Goal: Information Seeking & Learning: Learn about a topic

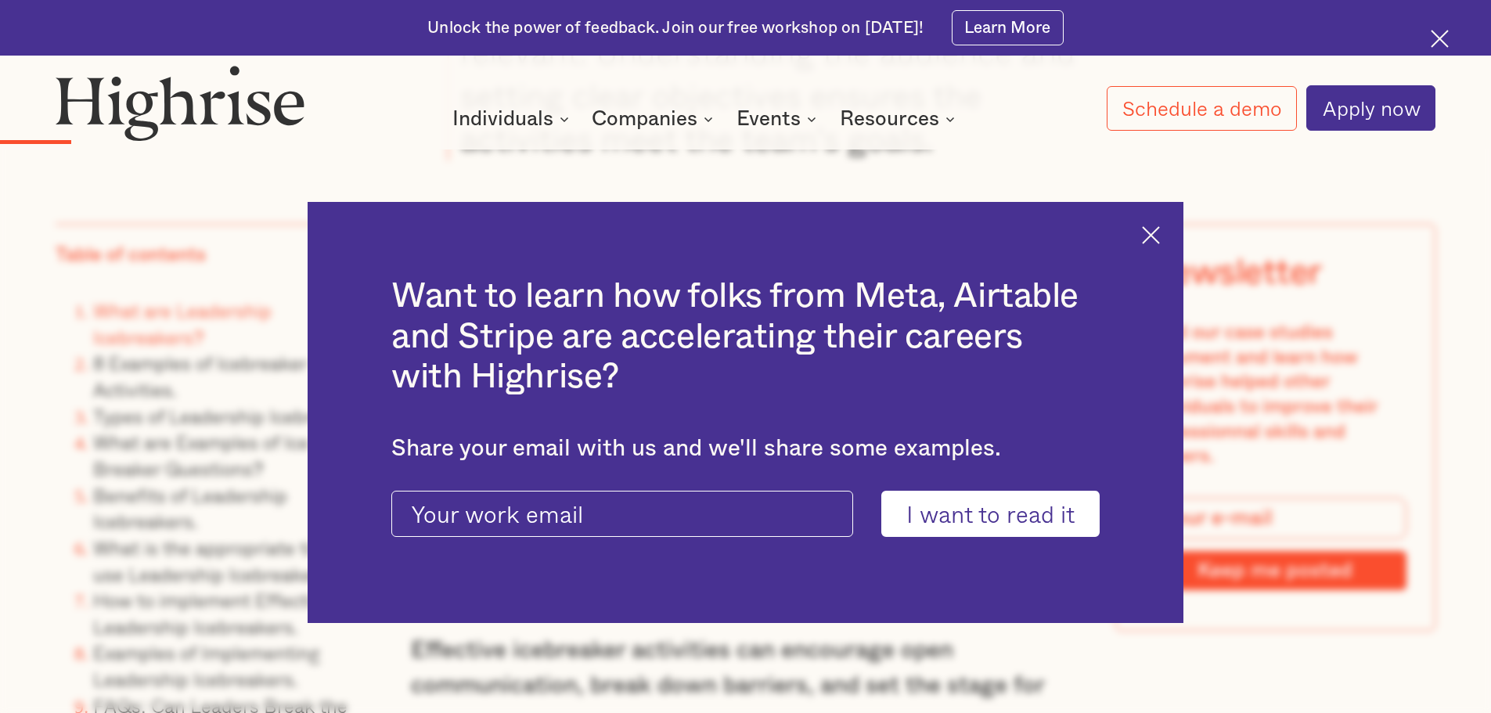
scroll to position [3052, 0]
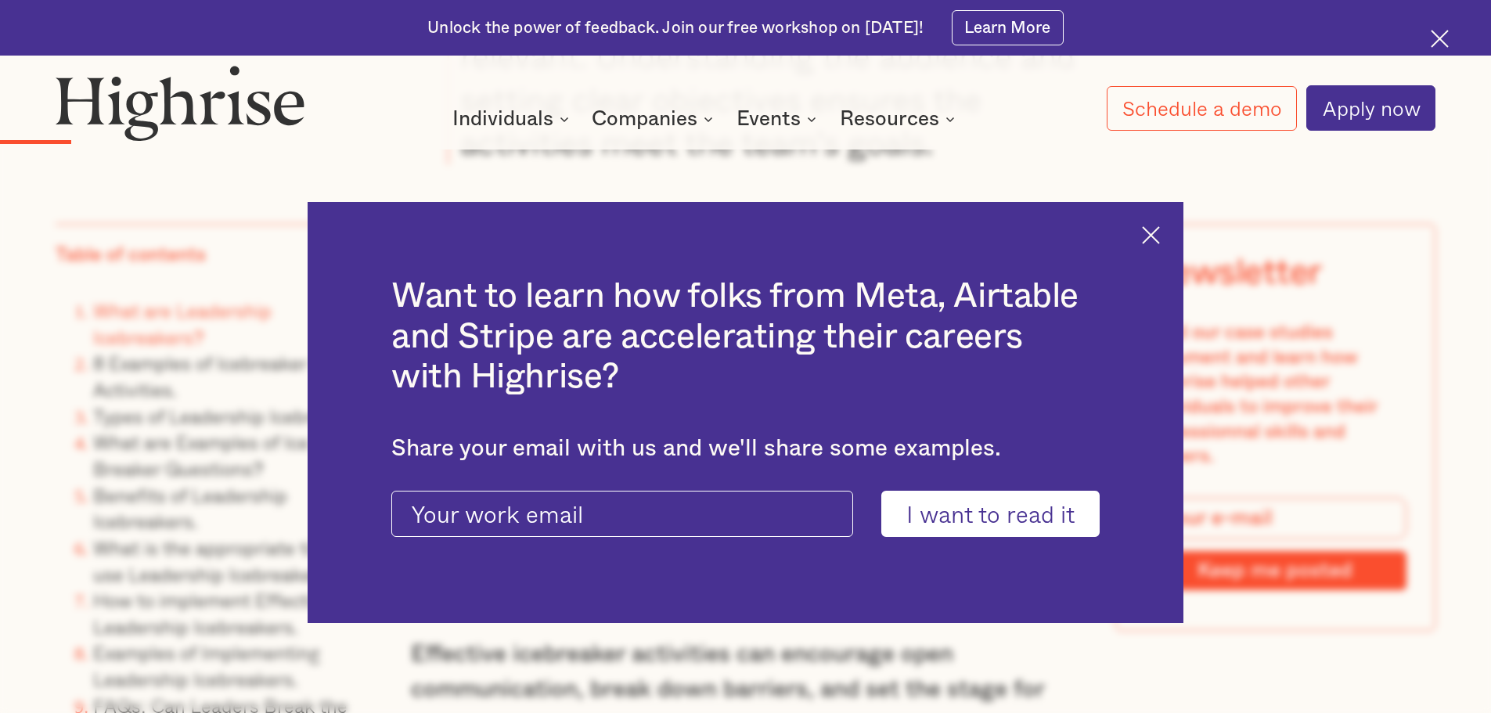
click at [1153, 232] on img at bounding box center [1151, 235] width 18 height 18
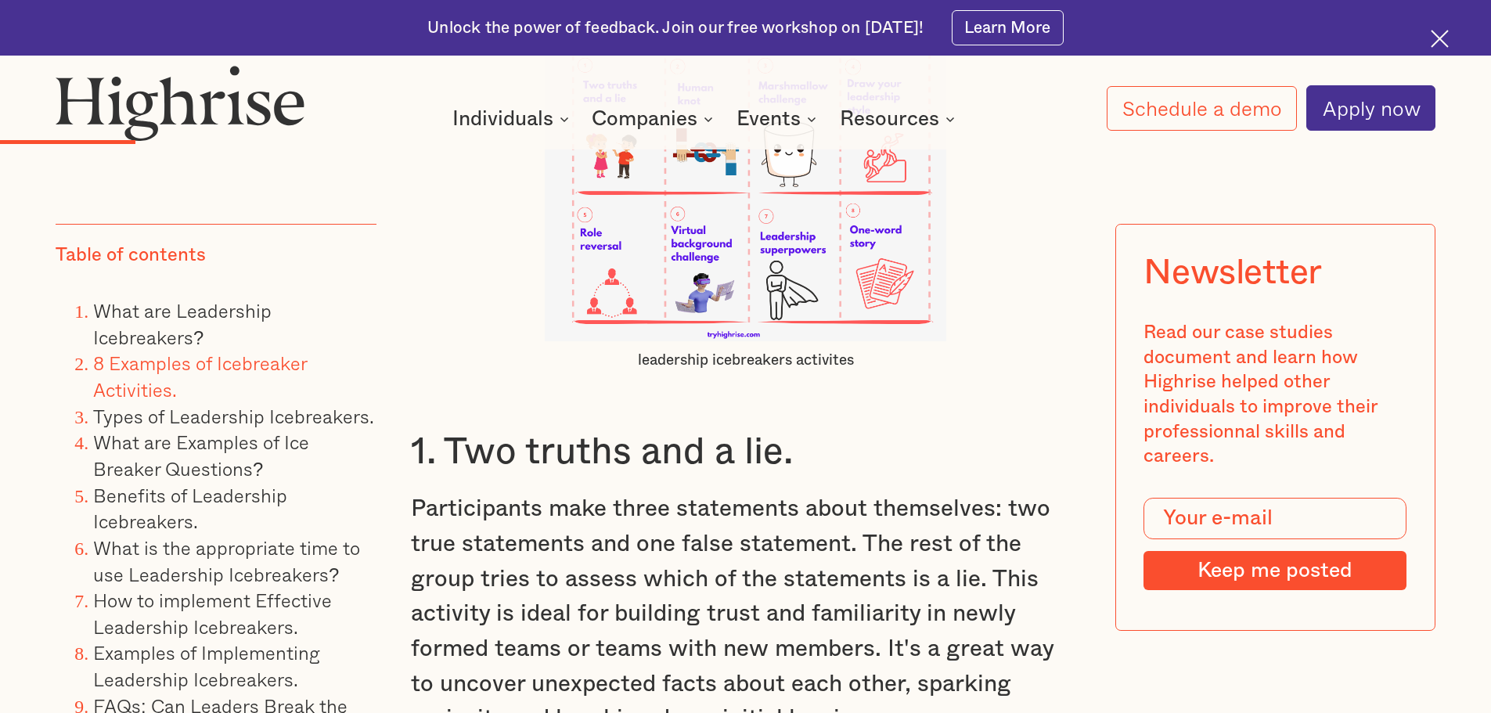
scroll to position [4539, 0]
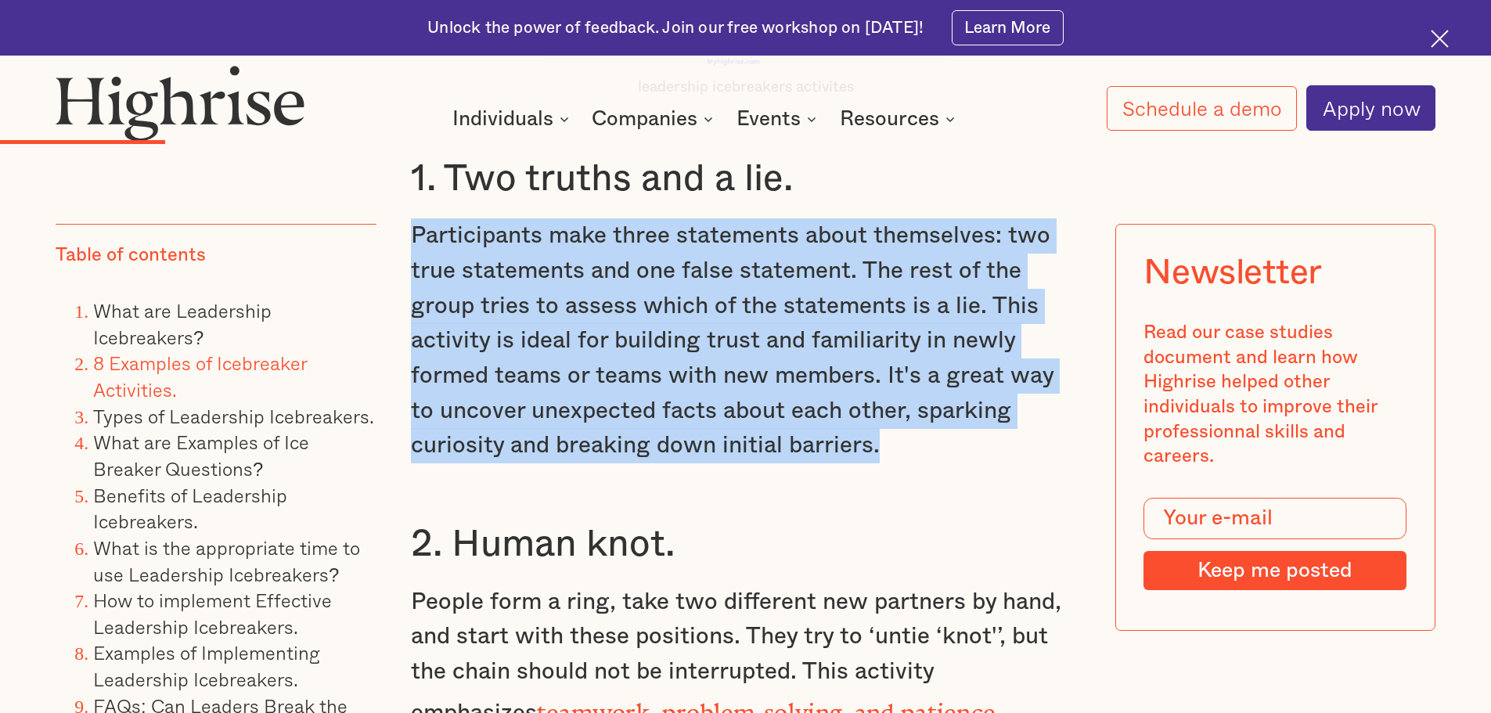
drag, startPoint x: 411, startPoint y: 246, endPoint x: 931, endPoint y: 462, distance: 563.7
click at [931, 462] on p "Participants make three statements about themselves: two true statements and on…" at bounding box center [746, 340] width 670 height 244
click at [813, 461] on p "Participants make three statements about themselves: two true statements and on…" at bounding box center [746, 340] width 670 height 244
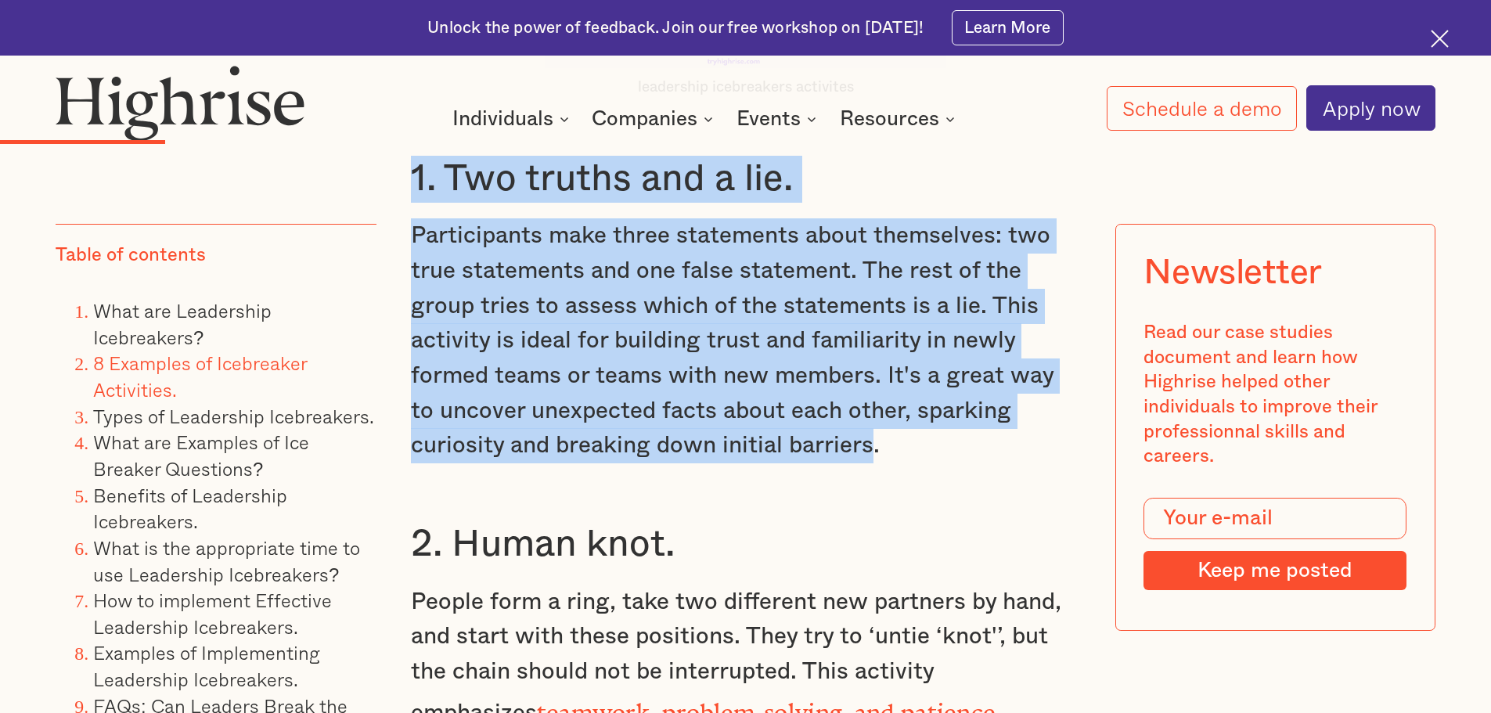
drag, startPoint x: 768, startPoint y: 466, endPoint x: 390, endPoint y: 206, distance: 459.7
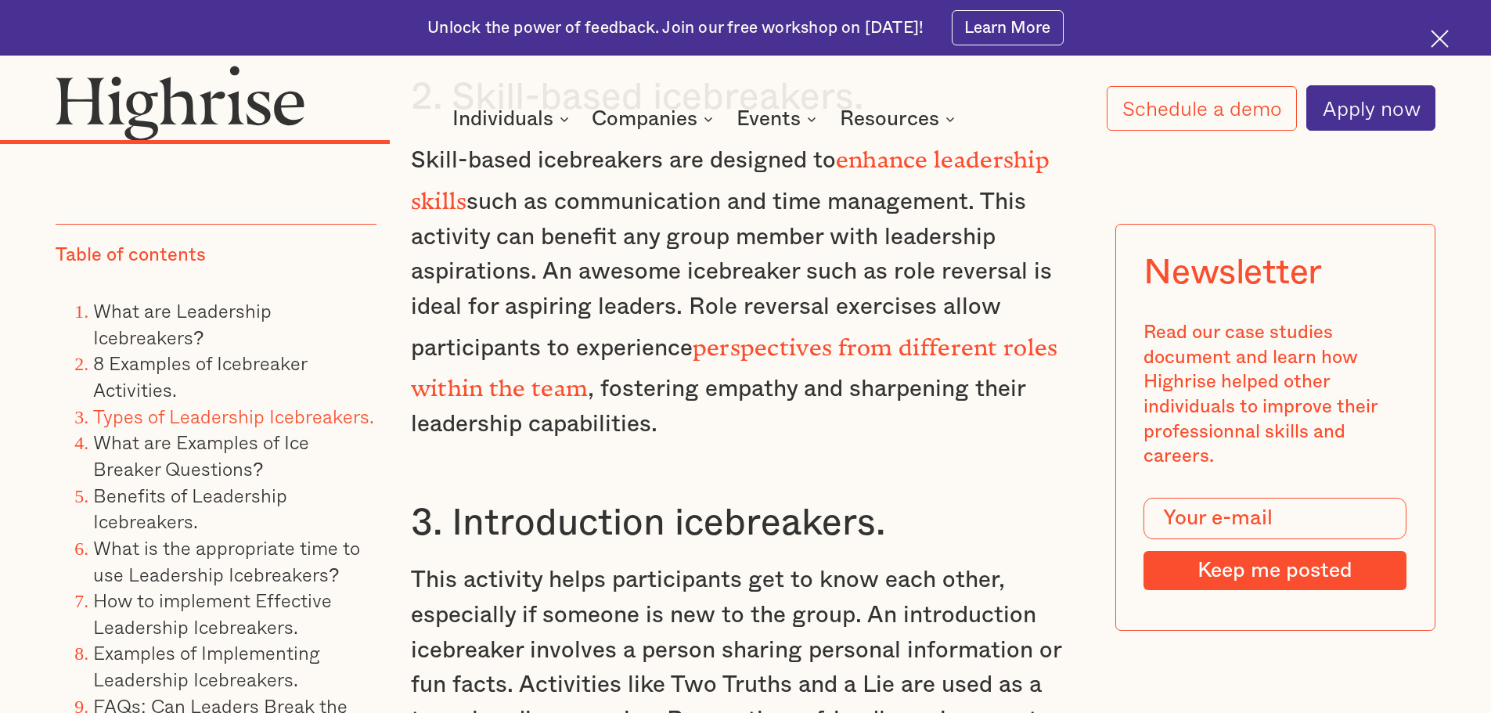
scroll to position [8060, 0]
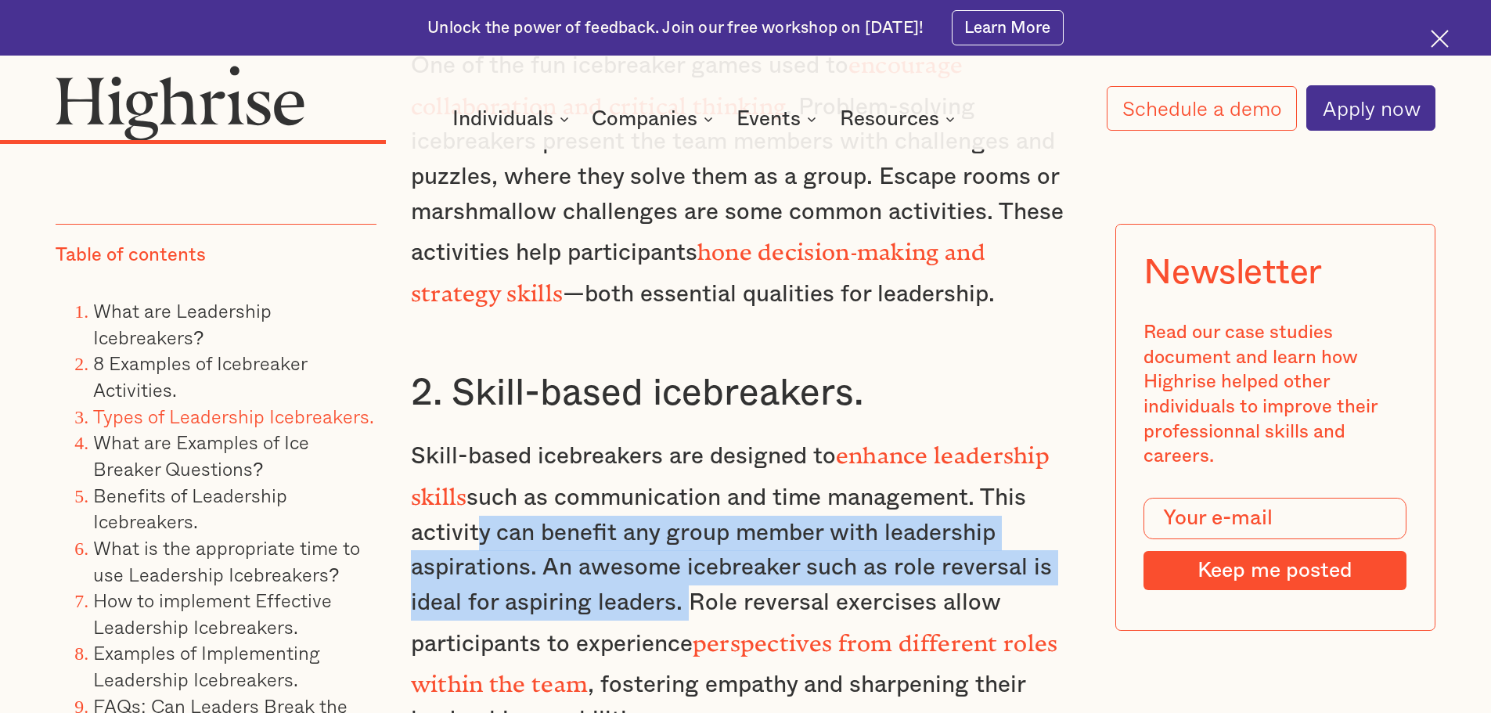
drag, startPoint x: 467, startPoint y: 478, endPoint x: 680, endPoint y: 560, distance: 228.2
click at [680, 560] on p "Skill-based icebreakers are designed to enhance leadership skills such as commu…" at bounding box center [746, 585] width 670 height 304
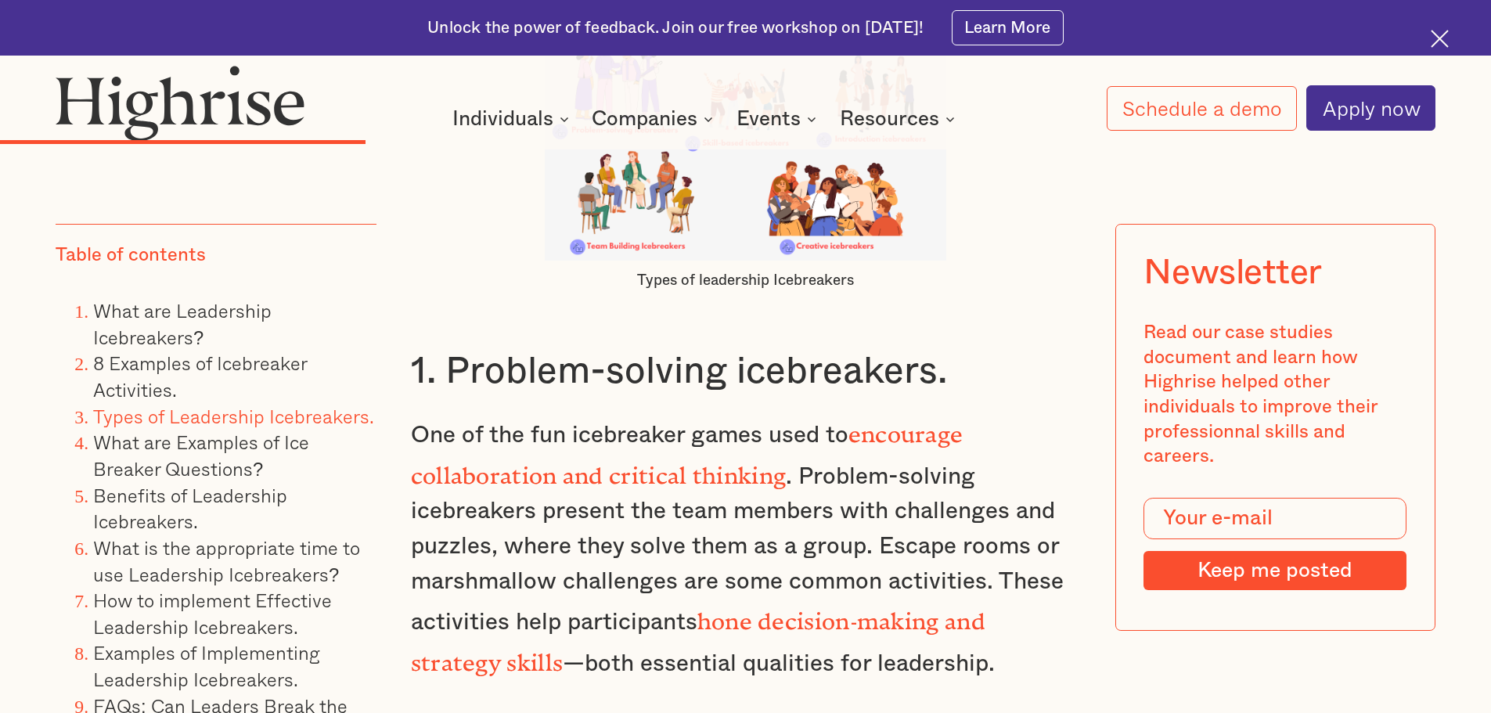
scroll to position [7747, 0]
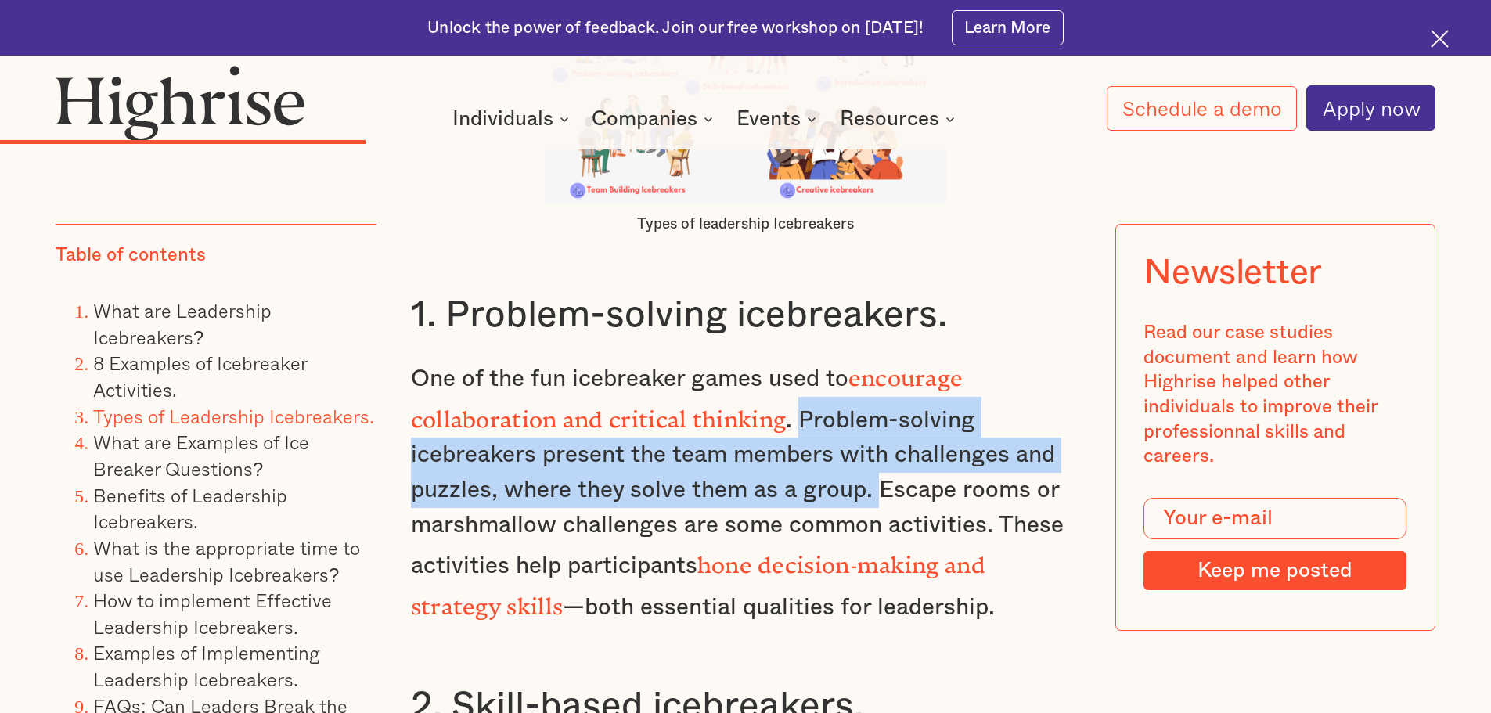
drag, startPoint x: 796, startPoint y: 380, endPoint x: 876, endPoint y: 468, distance: 118.5
click at [876, 468] on p "One of the fun icebreaker games used to encourage collaboration and critical th…" at bounding box center [746, 489] width 670 height 269
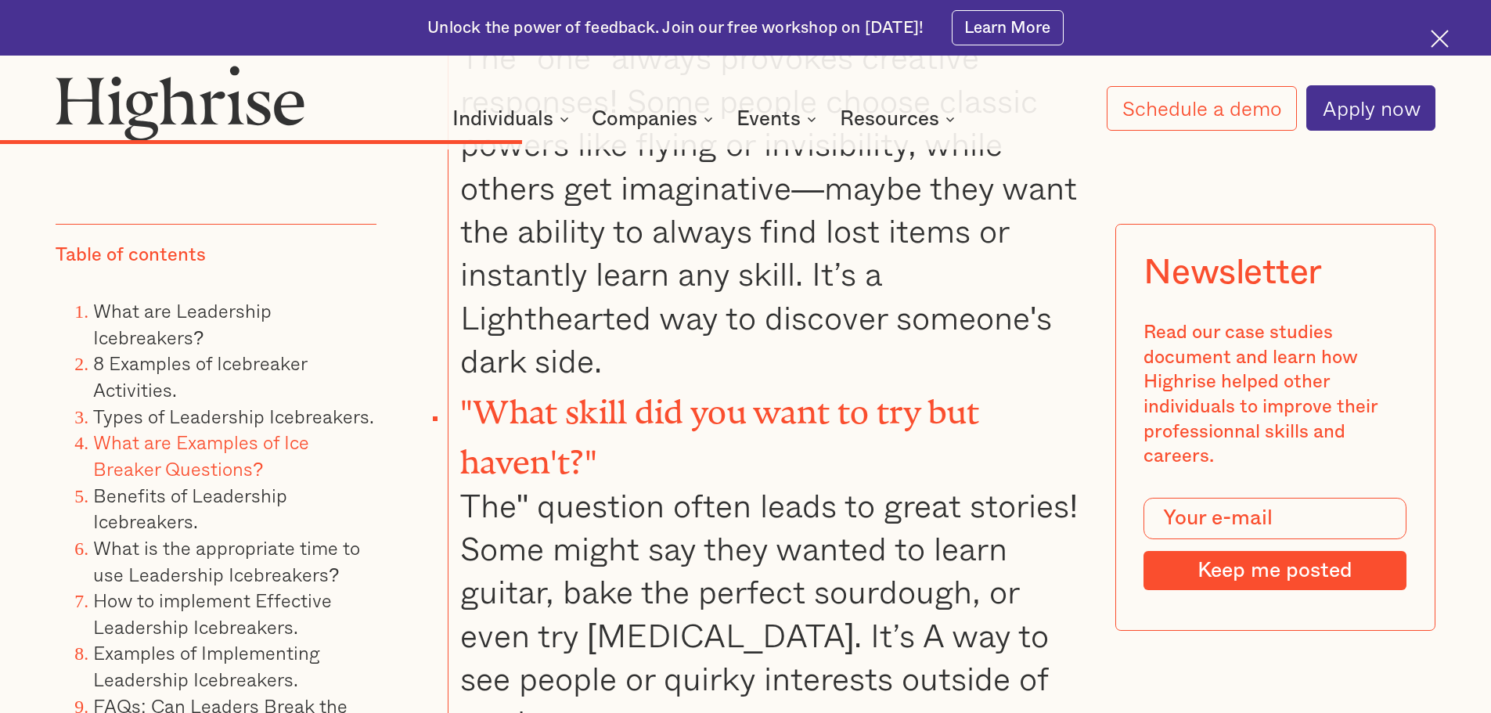
scroll to position [10408, 0]
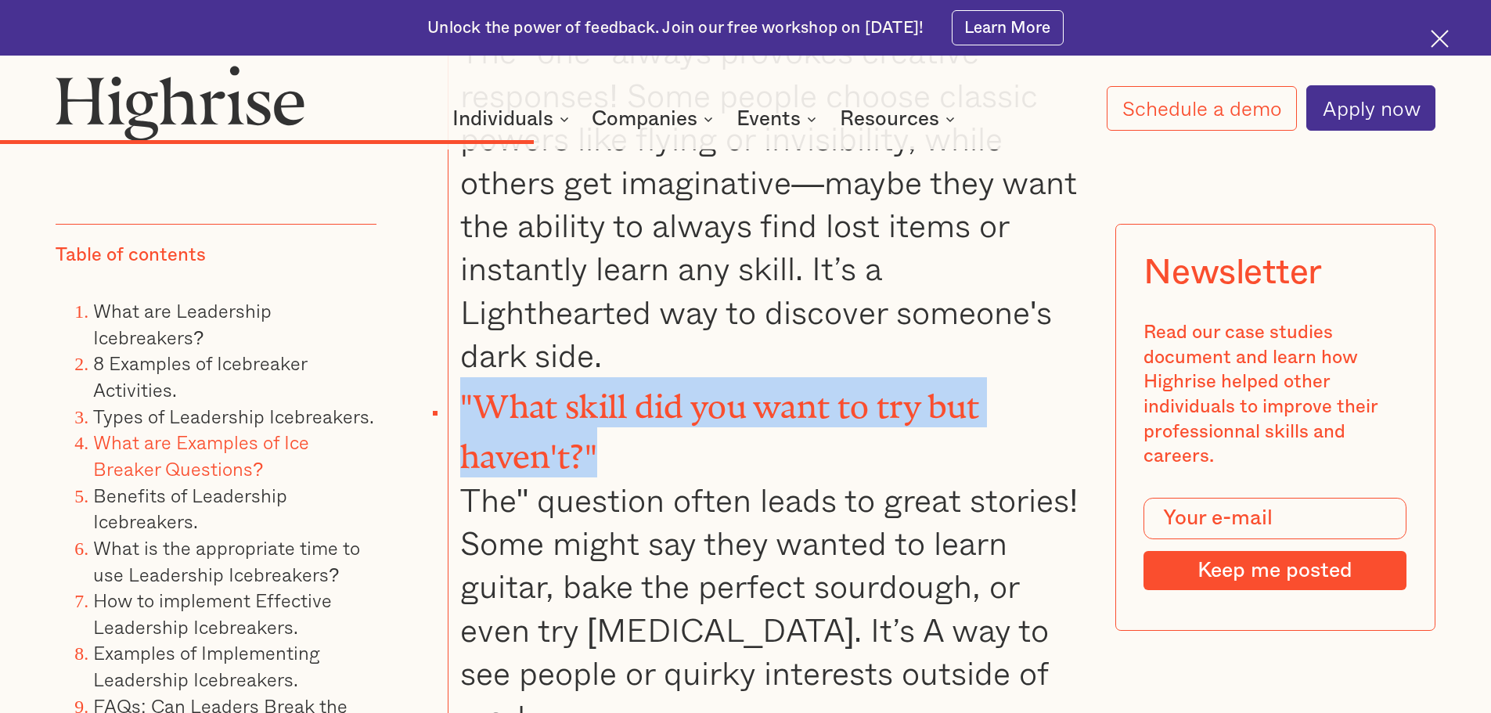
drag, startPoint x: 593, startPoint y: 352, endPoint x: 438, endPoint y: 295, distance: 165.1
click at [614, 377] on li ""What skill did you want to try but haven't?" The" question often leads to grea…" at bounding box center [764, 557] width 632 height 361
click at [606, 377] on li ""What skill did you want to try but haven't?" The" question often leads to grea…" at bounding box center [764, 557] width 632 height 361
drag, startPoint x: 599, startPoint y: 352, endPoint x: 408, endPoint y: 304, distance: 196.8
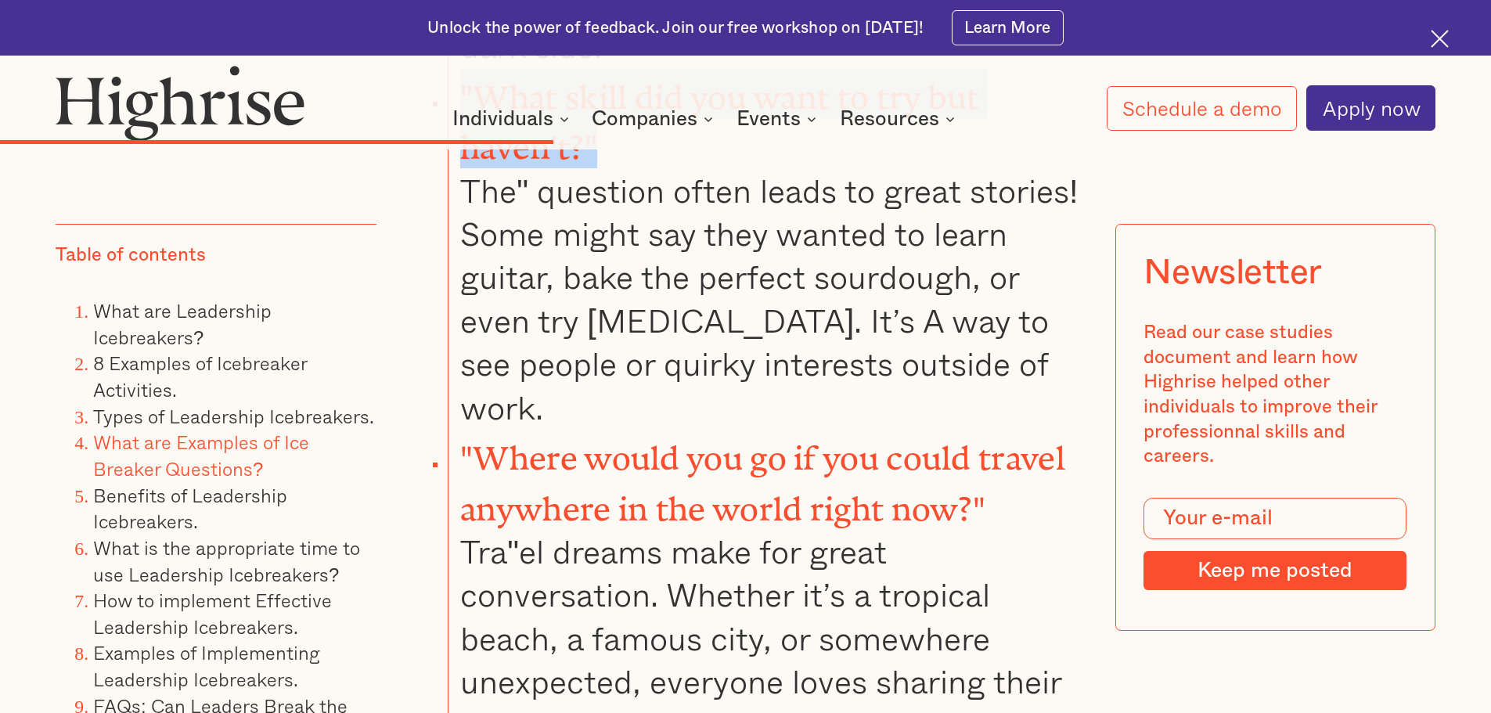
scroll to position [10721, 0]
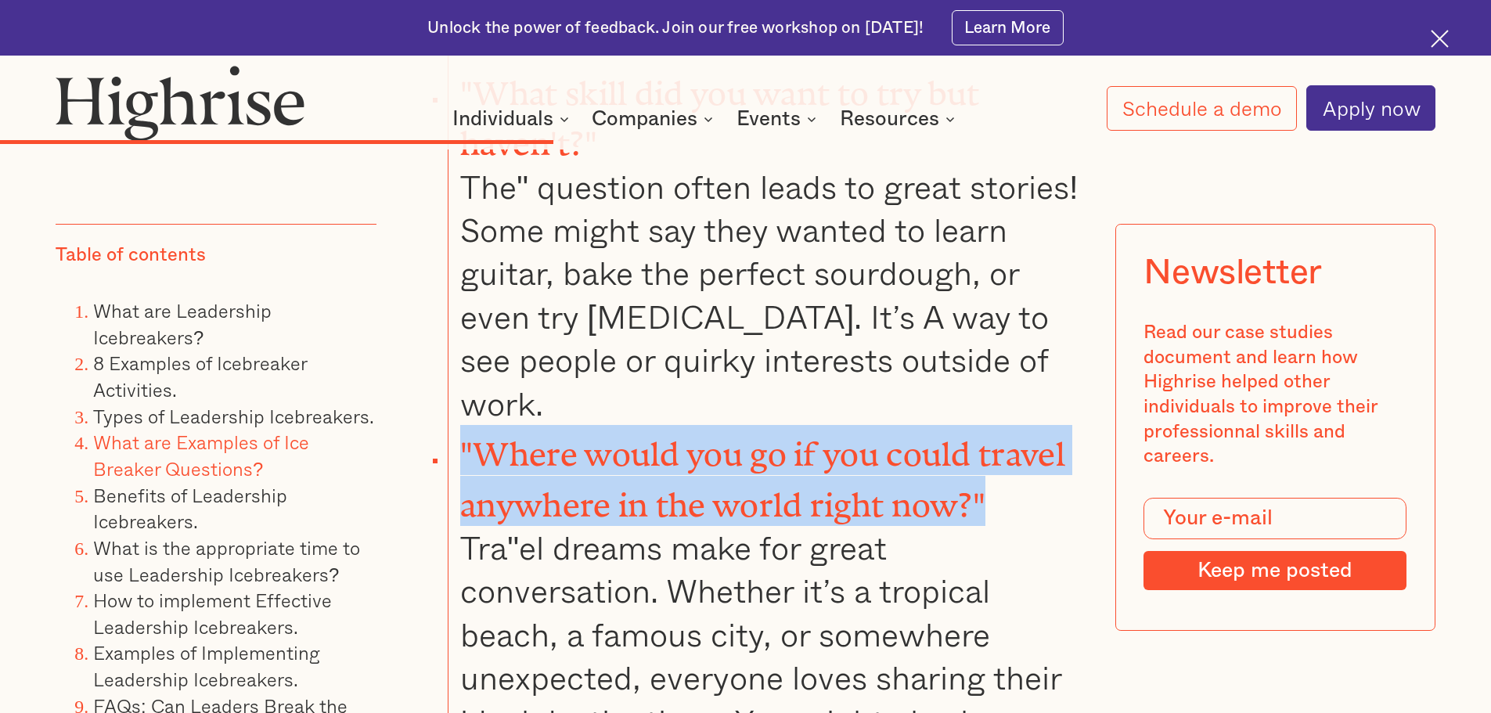
drag, startPoint x: 462, startPoint y: 340, endPoint x: 992, endPoint y: 390, distance: 532.9
click at [992, 425] on li ""Where would you go if you could travel anywhere in the world right now?" Tra"e…" at bounding box center [764, 605] width 632 height 361
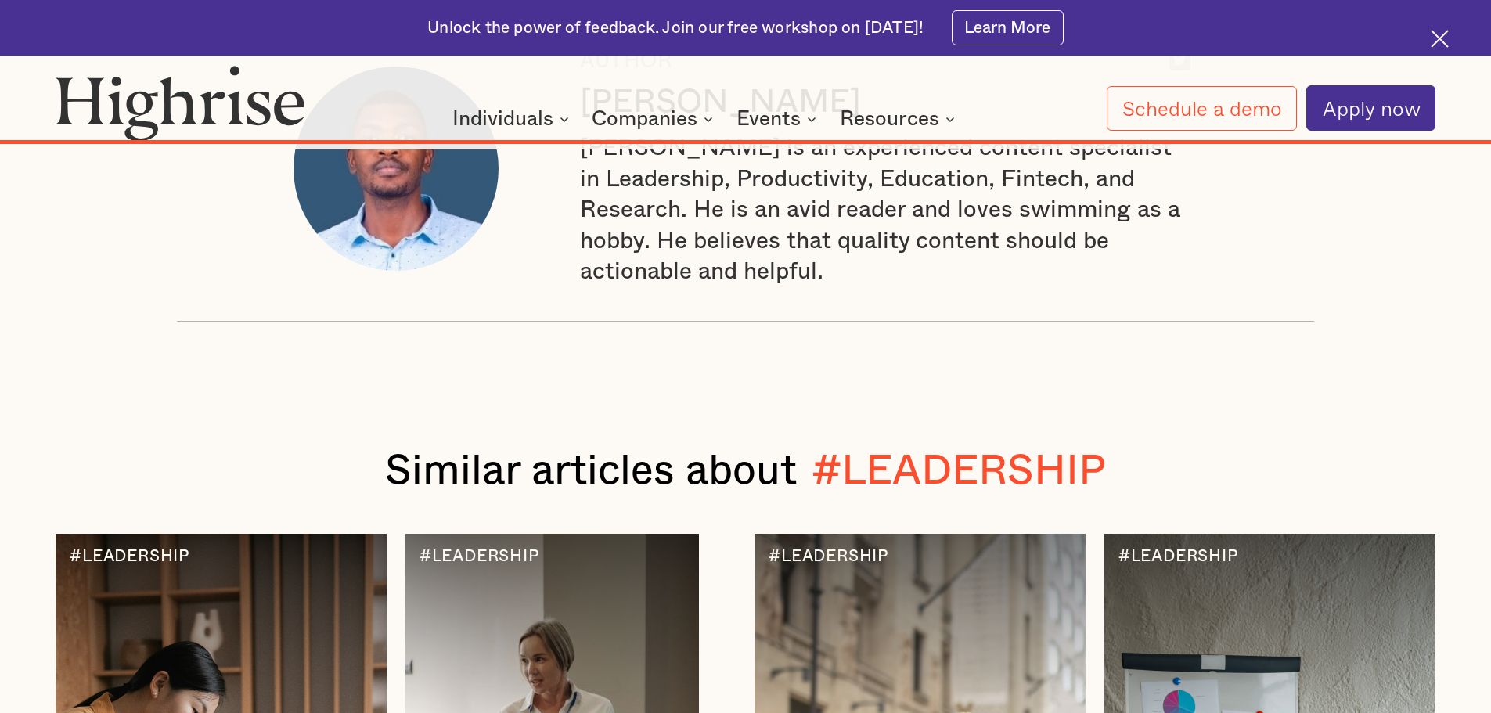
scroll to position [26216, 0]
